Goal: Information Seeking & Learning: Learn about a topic

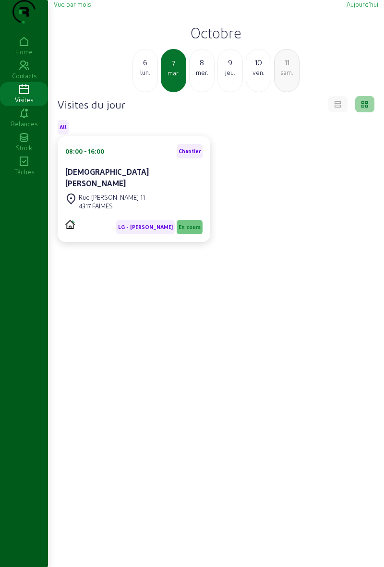
click at [201, 92] on div "8 mer." at bounding box center [201, 70] width 25 height 43
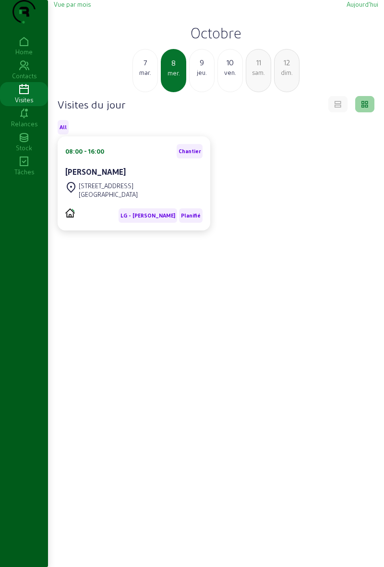
click at [157, 177] on div "[PERSON_NAME]" at bounding box center [133, 172] width 137 height 12
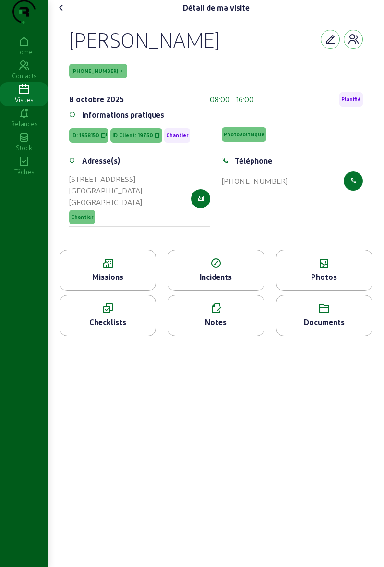
click at [331, 283] on div "Photos" at bounding box center [323, 277] width 95 height 12
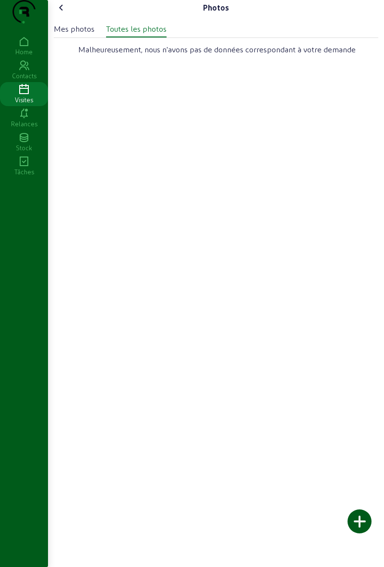
click at [333, 286] on div "Photos Mes photos Toutes les photos Malheureusement, nous n'avons pas de donnée…" at bounding box center [216, 283] width 336 height 567
click at [69, 15] on cam-font-icon at bounding box center [61, 7] width 15 height 15
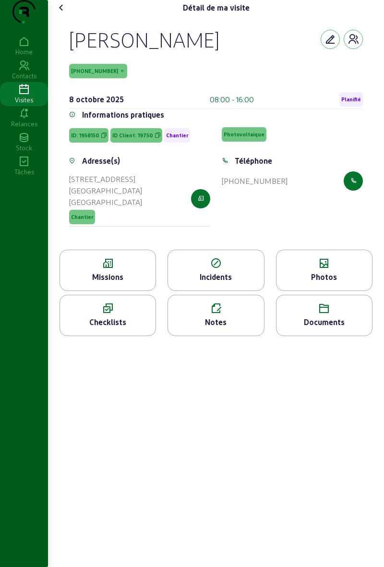
click at [372, 168] on div "[PERSON_NAME] [PHONE_NUMBER] [DATE] 08:00 - 16:00 Planifié Informations pratiqu…" at bounding box center [216, 132] width 324 height 234
click at [355, 45] on icon "button" at bounding box center [353, 40] width 12 height 12
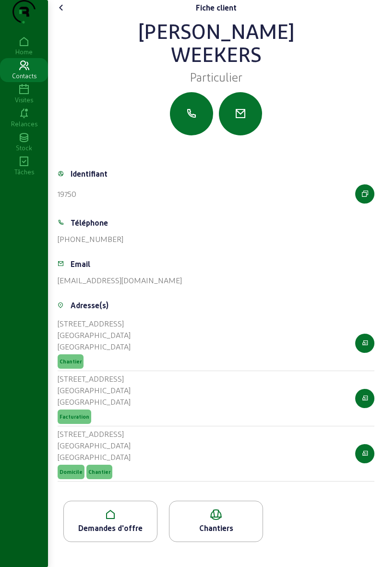
scroll to position [5, 0]
click at [223, 533] on div "Chantiers" at bounding box center [215, 528] width 93 height 12
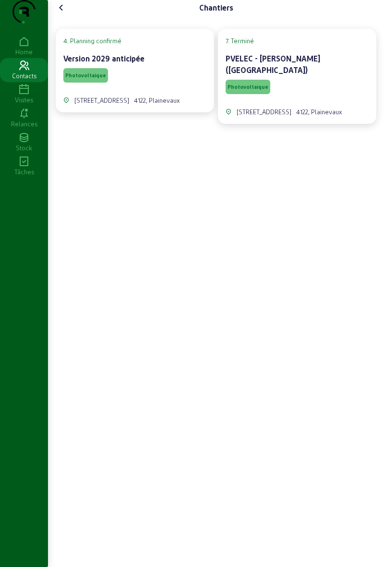
click at [286, 86] on div "Photovoltaique" at bounding box center [296, 87] width 143 height 18
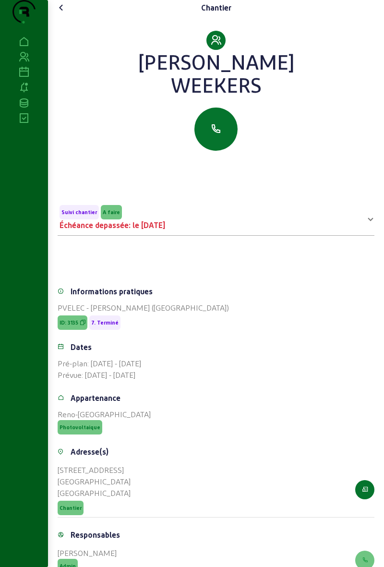
click at [381, 126] on div "[PERSON_NAME] [PERSON_NAME] Suivi chantier A faire Échéance depassée: le [DATE]…" at bounding box center [216, 393] width 336 height 787
click at [63, 15] on cam-font-icon at bounding box center [61, 7] width 15 height 15
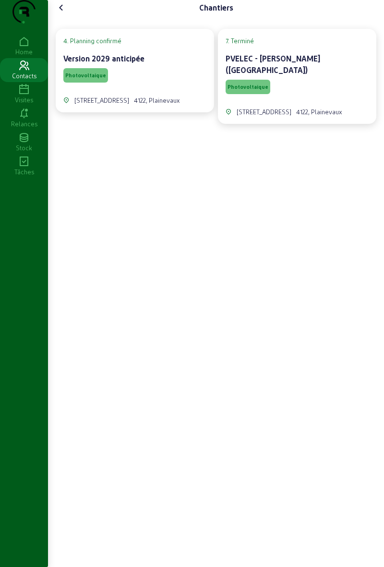
click at [58, 32] on div "4. Planning confirmé Version 2029 anticipée Photovoltaique [STREET_ADDRESS]. Te…" at bounding box center [216, 69] width 324 height 114
click at [66, 13] on icon at bounding box center [62, 8] width 12 height 12
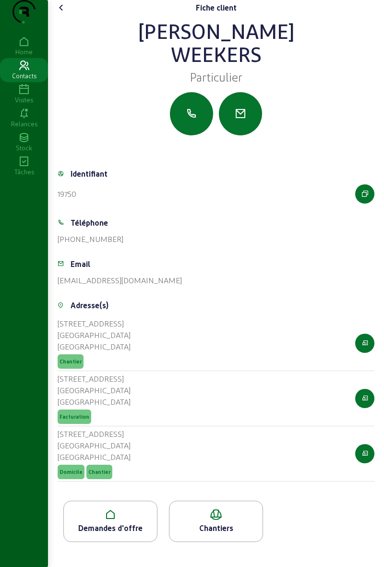
click at [60, 13] on icon at bounding box center [62, 8] width 12 height 12
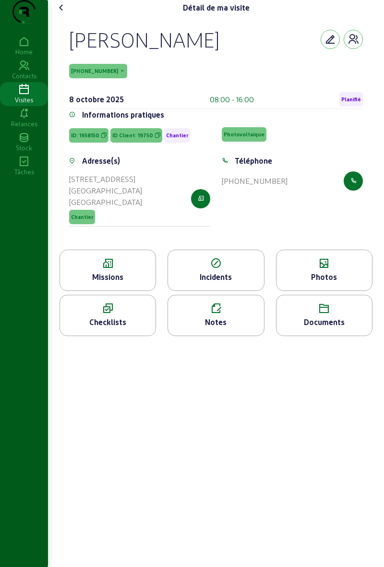
click at [62, 13] on icon at bounding box center [62, 8] width 12 height 12
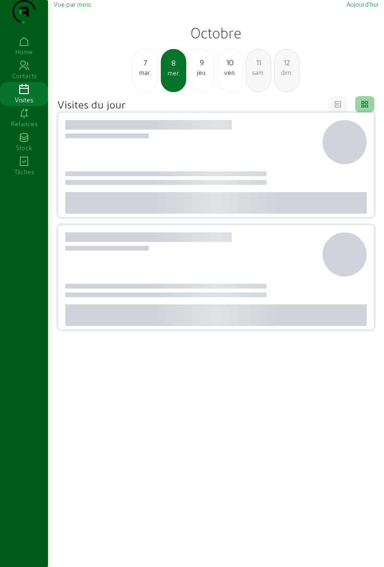
click at [200, 68] on div "9" at bounding box center [201, 63] width 24 height 12
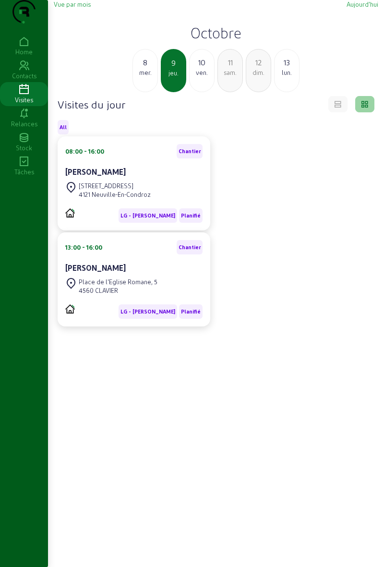
click at [206, 68] on div "10" at bounding box center [201, 63] width 24 height 12
